Goal: Navigation & Orientation: Find specific page/section

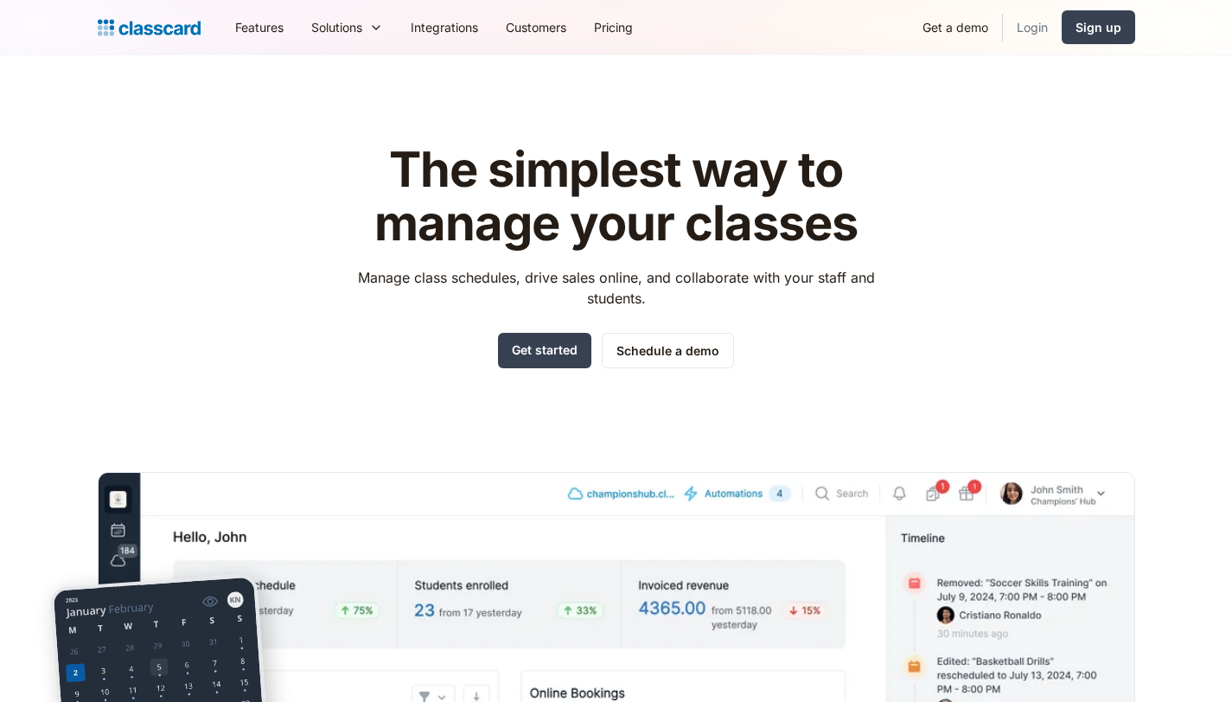
click at [1052, 24] on link "Login" at bounding box center [1032, 27] width 59 height 39
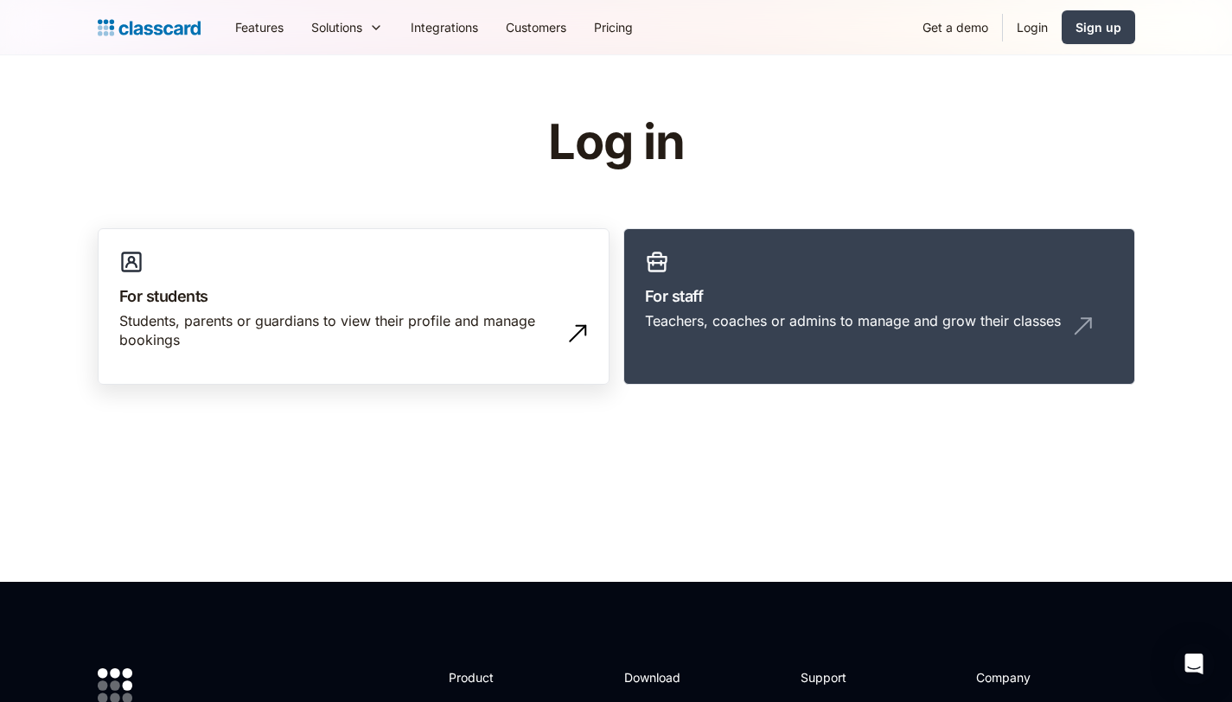
click at [339, 282] on link "For students Students, parents or guardians to view their profile and manage bo…" at bounding box center [354, 306] width 512 height 157
